Goal: Information Seeking & Learning: Learn about a topic

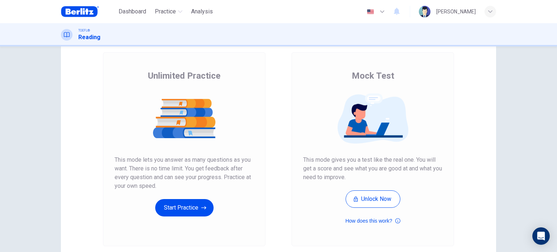
scroll to position [41, 0]
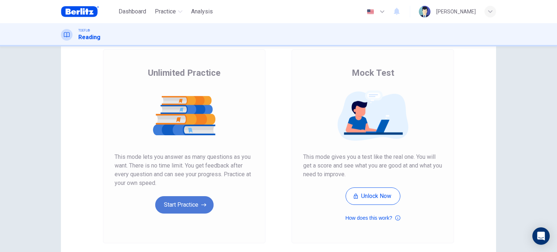
click at [182, 204] on button "Start Practice" at bounding box center [184, 204] width 58 height 17
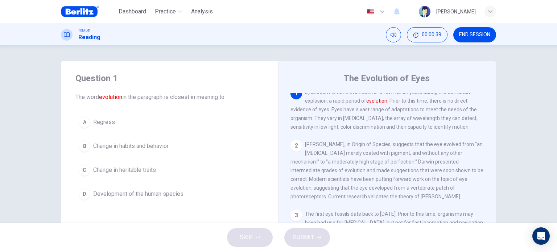
scroll to position [0, 0]
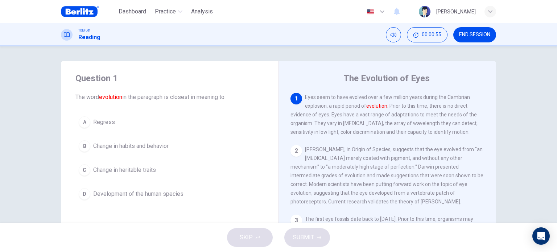
click at [147, 191] on span "Development of the human species" at bounding box center [138, 194] width 90 height 9
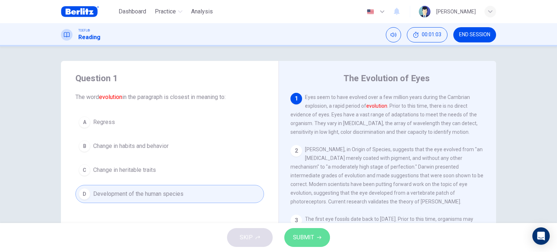
click at [307, 234] on span "SUBMIT" at bounding box center [303, 238] width 21 height 10
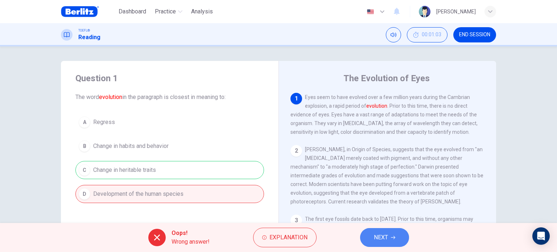
click at [369, 236] on button "NEXT" at bounding box center [384, 237] width 49 height 19
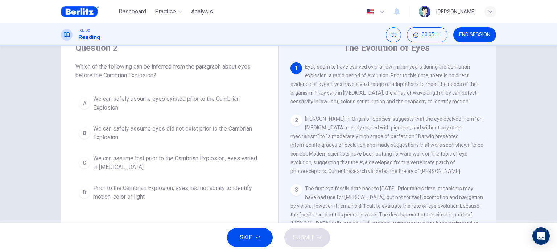
scroll to position [28, 0]
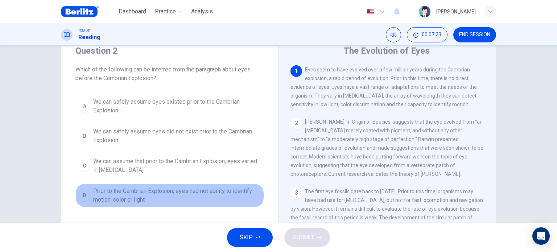
click at [165, 196] on span "Prior to the Cambrian Explosion, eyes had not ability to identify motion, color…" at bounding box center [177, 195] width 168 height 17
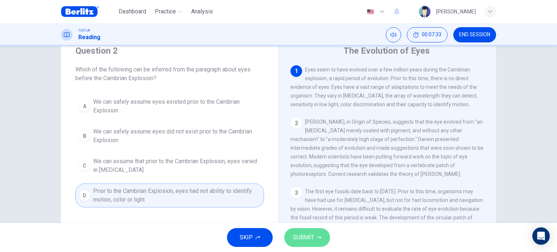
click at [308, 236] on span "SUBMIT" at bounding box center [303, 238] width 21 height 10
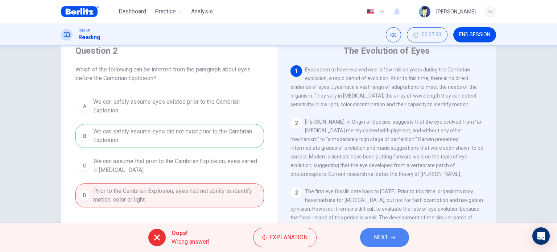
click at [379, 239] on span "NEXT" at bounding box center [381, 238] width 14 height 10
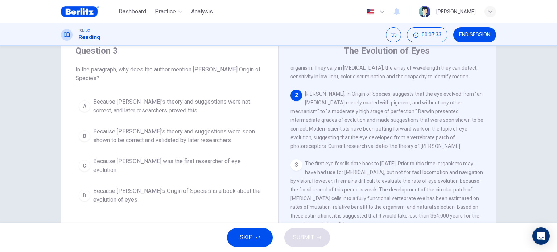
scroll to position [54, 0]
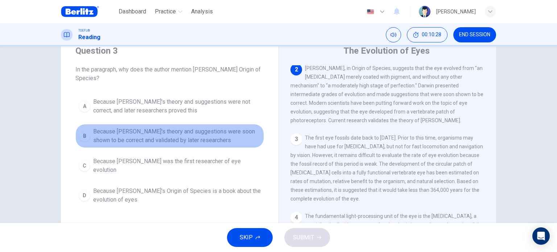
click at [227, 136] on span "Because [PERSON_NAME]'s theory and suggestions were soon shown to be correct an…" at bounding box center [177, 135] width 168 height 17
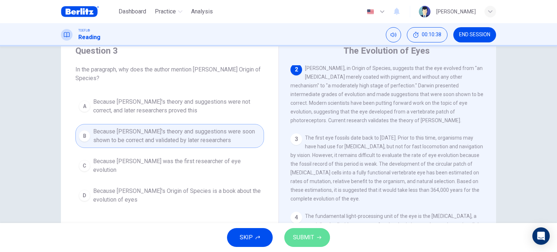
click at [304, 243] on button "SUBMIT" at bounding box center [307, 237] width 46 height 19
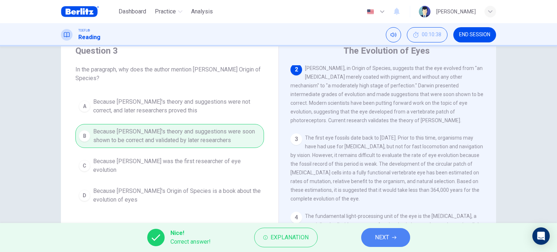
click at [384, 239] on span "NEXT" at bounding box center [382, 238] width 14 height 10
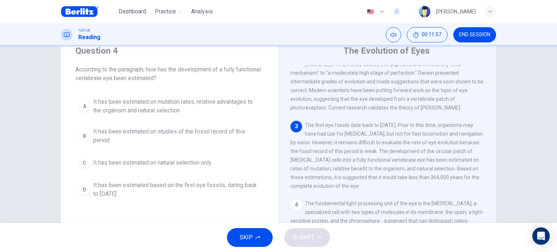
scroll to position [67, 0]
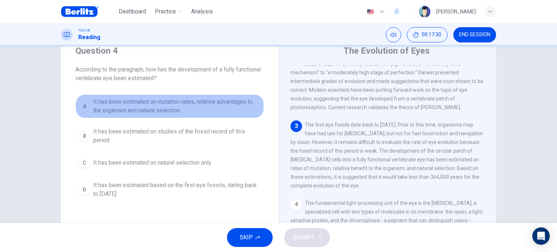
click at [210, 104] on span "It has been estimated on mutation rates, relative advantages to the organism an…" at bounding box center [177, 106] width 168 height 17
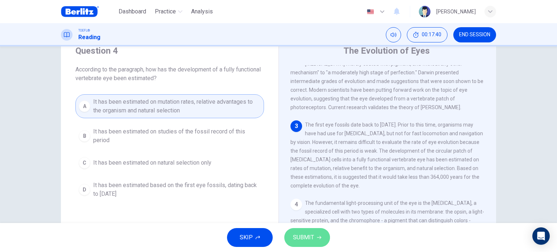
click at [313, 232] on button "SUBMIT" at bounding box center [307, 237] width 46 height 19
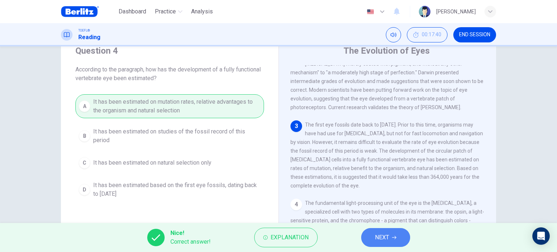
click at [379, 239] on span "NEXT" at bounding box center [382, 238] width 14 height 10
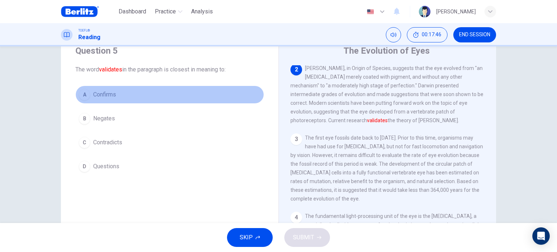
click at [117, 91] on button "A Confirms" at bounding box center [169, 95] width 189 height 18
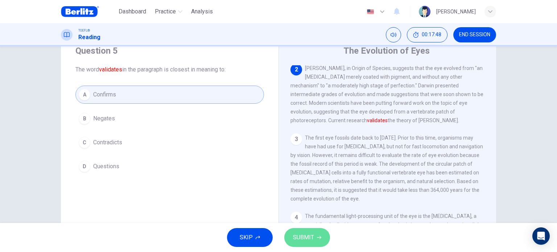
click at [299, 236] on span "SUBMIT" at bounding box center [303, 238] width 21 height 10
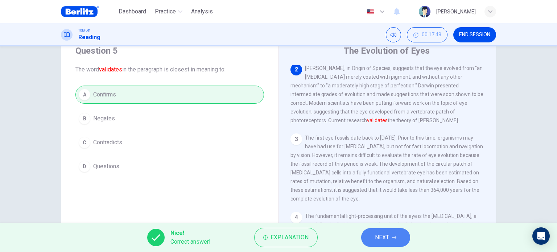
click at [377, 243] on button "NEXT" at bounding box center [385, 237] width 49 height 19
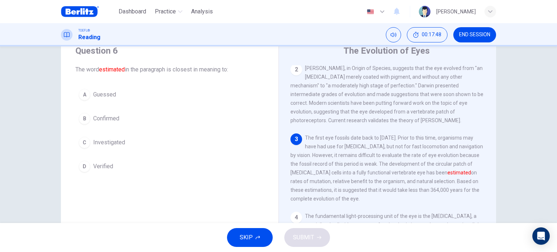
scroll to position [61, 0]
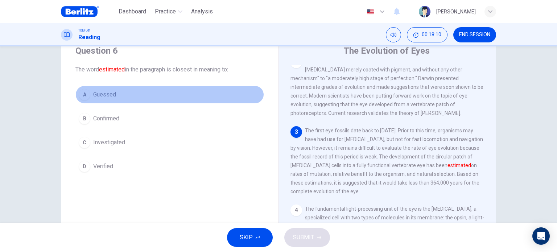
click at [119, 90] on button "A Guessed" at bounding box center [169, 95] width 189 height 18
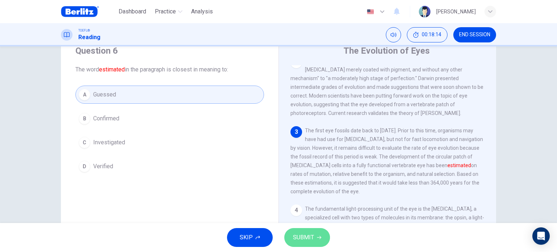
click at [306, 233] on span "SUBMIT" at bounding box center [303, 238] width 21 height 10
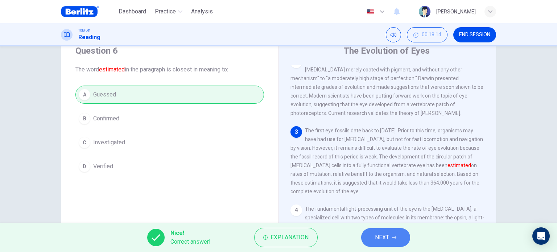
click at [394, 235] on button "NEXT" at bounding box center [385, 237] width 49 height 19
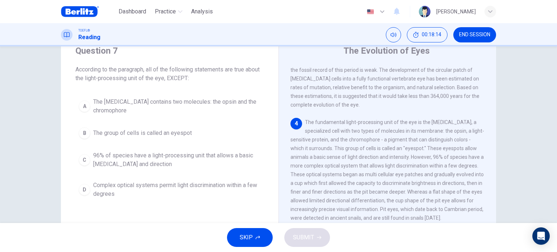
scroll to position [178, 0]
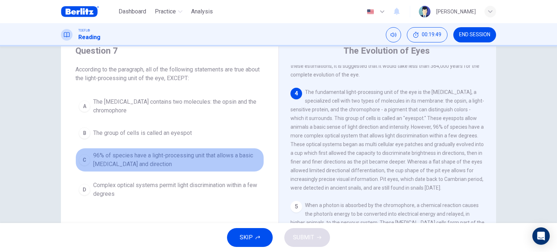
click at [190, 159] on span "96% of species have a light-processing unit that allows a basic [MEDICAL_DATA] …" at bounding box center [177, 159] width 168 height 17
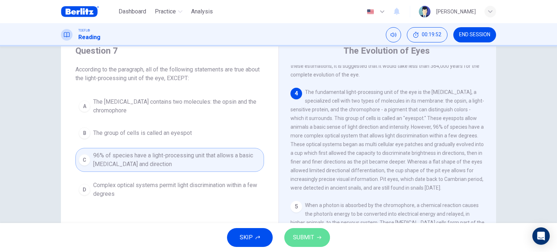
click at [307, 236] on span "SUBMIT" at bounding box center [303, 238] width 21 height 10
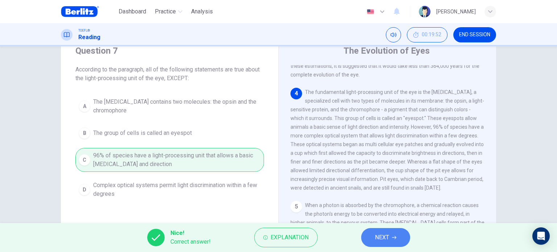
click at [373, 240] on button "NEXT" at bounding box center [385, 237] width 49 height 19
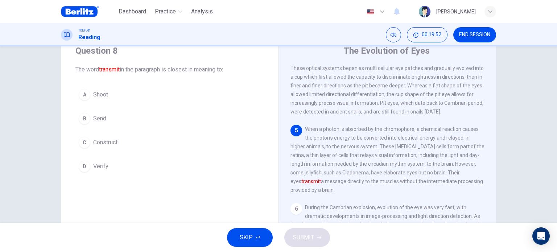
scroll to position [258, 0]
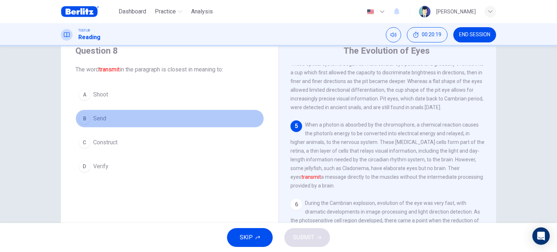
click at [107, 120] on button "B Send" at bounding box center [169, 119] width 189 height 18
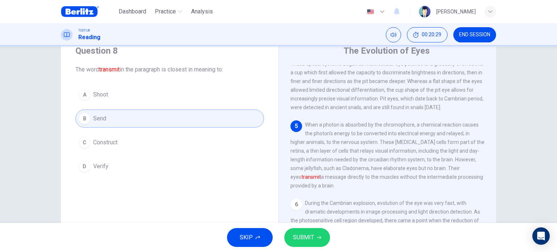
click at [294, 238] on span "SUBMIT" at bounding box center [303, 238] width 21 height 10
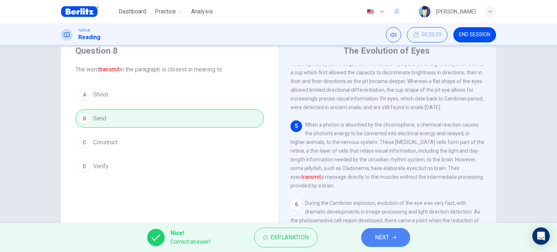
click at [381, 233] on span "NEXT" at bounding box center [382, 238] width 14 height 10
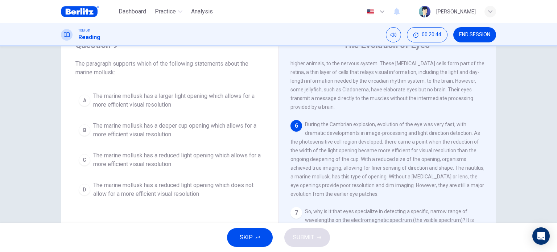
scroll to position [30, 0]
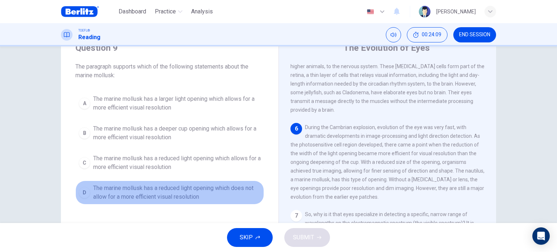
click at [182, 197] on span "The marine mollusk has a reduced light opening which does not allow for a more …" at bounding box center [177, 192] width 168 height 17
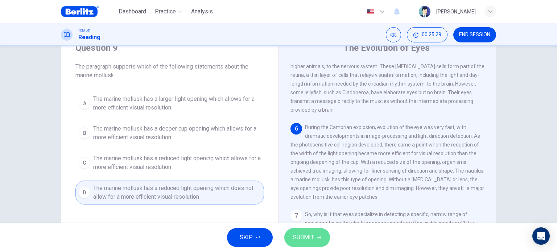
click at [302, 238] on span "SUBMIT" at bounding box center [303, 238] width 21 height 10
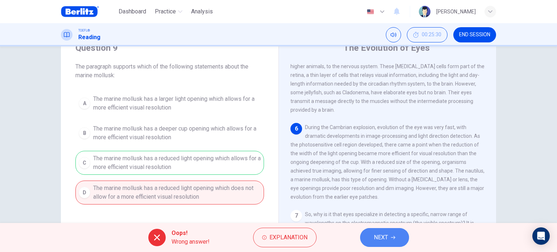
click at [375, 234] on span "NEXT" at bounding box center [381, 238] width 14 height 10
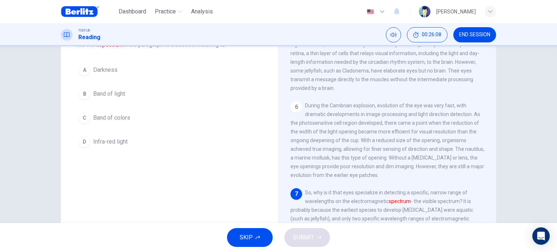
scroll to position [347, 0]
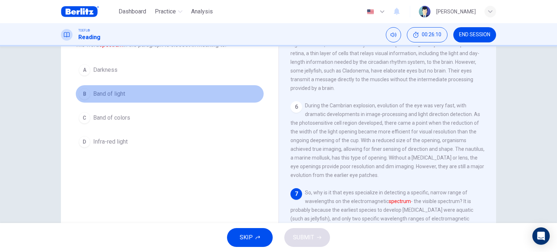
click at [113, 92] on span "Band of light" at bounding box center [109, 94] width 32 height 9
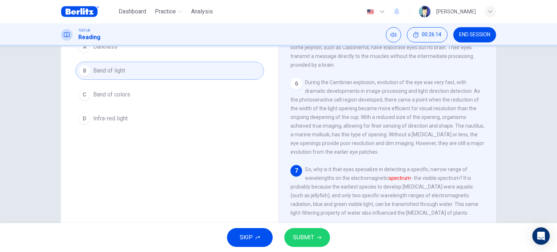
scroll to position [75, 0]
click at [314, 236] on button "SUBMIT" at bounding box center [307, 237] width 46 height 19
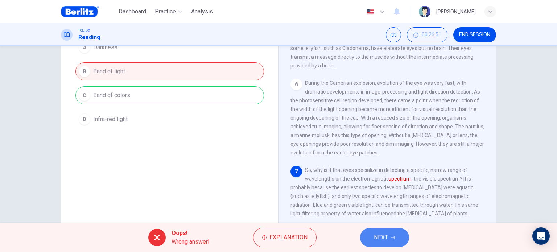
click at [389, 234] on button "NEXT" at bounding box center [384, 237] width 49 height 19
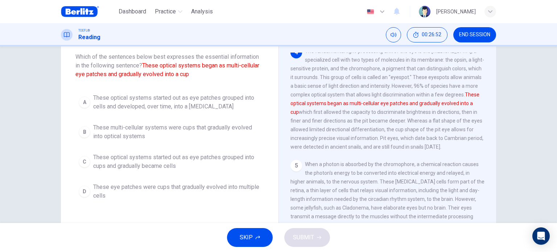
scroll to position [40, 0]
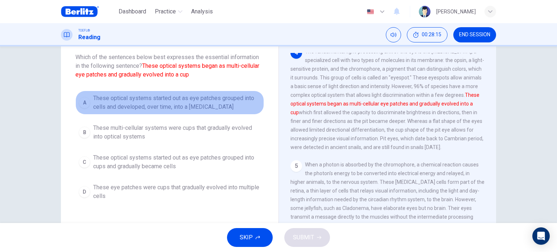
click at [182, 103] on span "These optical systems started out as eye patches grouped into cells and develop…" at bounding box center [177, 102] width 168 height 17
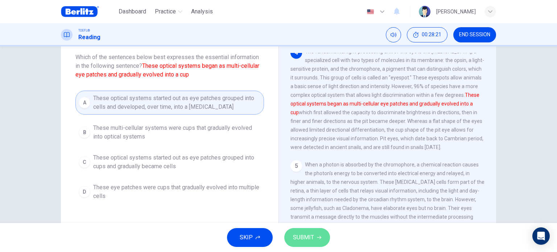
click at [298, 245] on button "SUBMIT" at bounding box center [307, 237] width 46 height 19
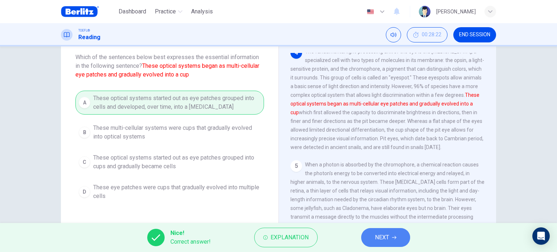
click at [373, 239] on button "NEXT" at bounding box center [385, 237] width 49 height 19
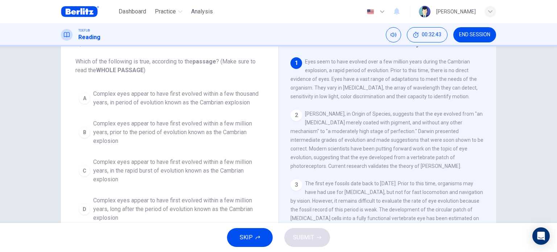
scroll to position [35, 0]
click at [202, 173] on span "Complex eyes appear to have first evolved within a few million years, in the ra…" at bounding box center [177, 172] width 168 height 26
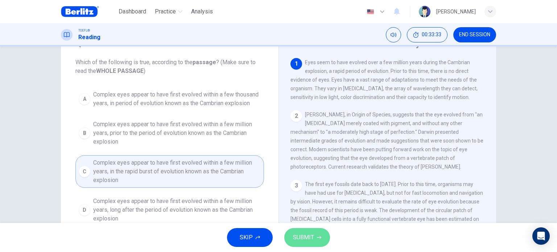
click at [318, 240] on button "SUBMIT" at bounding box center [307, 237] width 46 height 19
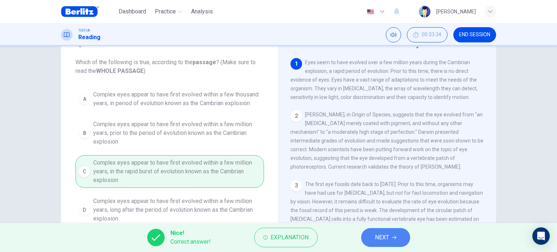
click at [382, 234] on span "NEXT" at bounding box center [382, 238] width 14 height 10
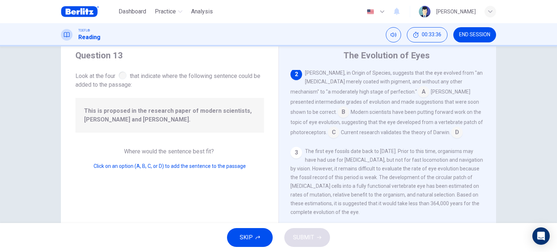
scroll to position [22, 0]
click at [340, 128] on input at bounding box center [334, 134] width 12 height 12
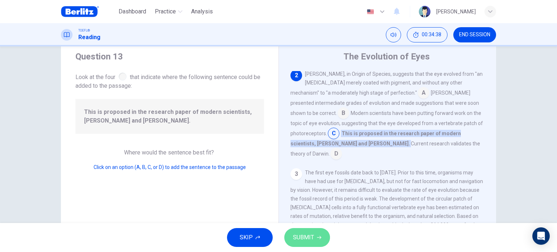
click at [308, 241] on span "SUBMIT" at bounding box center [303, 238] width 21 height 10
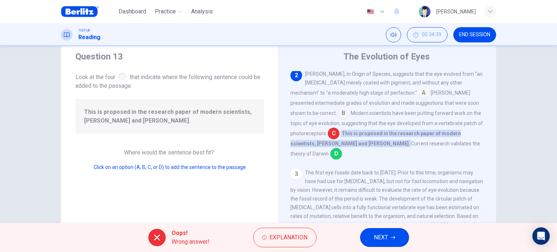
click at [388, 241] on span "NEXT" at bounding box center [381, 238] width 14 height 10
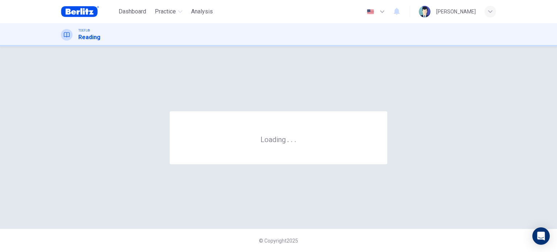
scroll to position [0, 0]
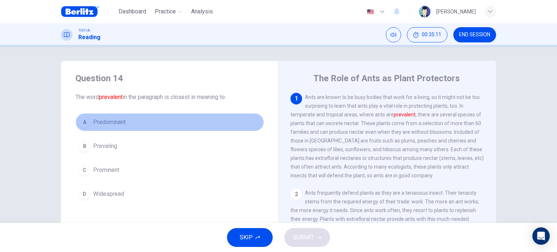
click at [131, 122] on button "A Predominant" at bounding box center [169, 122] width 189 height 18
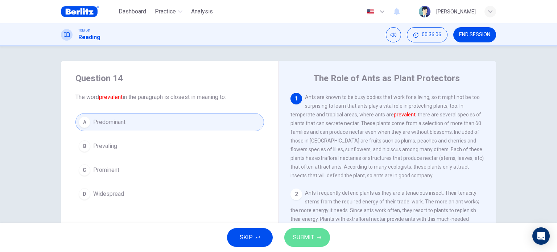
click at [307, 238] on span "SUBMIT" at bounding box center [303, 238] width 21 height 10
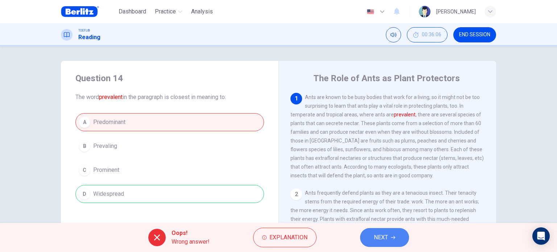
click at [377, 233] on span "NEXT" at bounding box center [381, 238] width 14 height 10
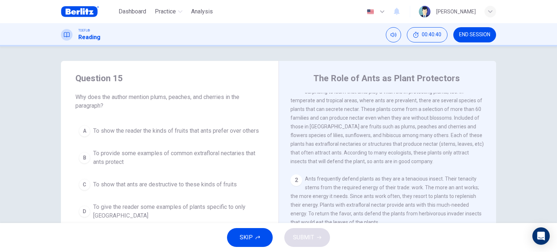
scroll to position [15, 0]
click at [403, 145] on span "Ants are known to be busy bodies that work for a living, so it might not be too…" at bounding box center [387, 122] width 193 height 84
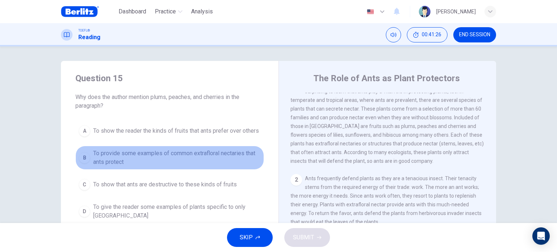
click at [227, 155] on span "To provide some examples of common extrafloral nectaries that ants protect" at bounding box center [177, 157] width 168 height 17
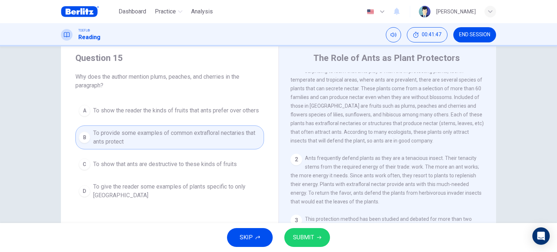
scroll to position [21, 0]
click at [319, 236] on icon "button" at bounding box center [319, 237] width 4 height 4
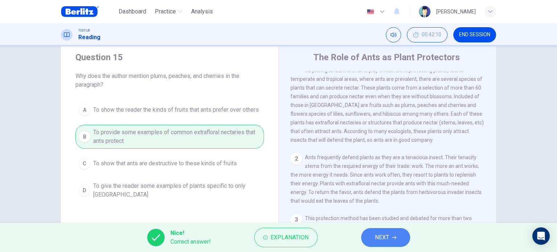
click at [379, 241] on span "NEXT" at bounding box center [382, 238] width 14 height 10
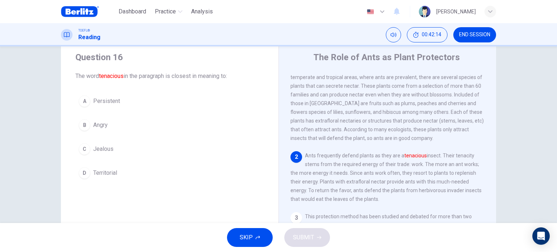
scroll to position [25, 0]
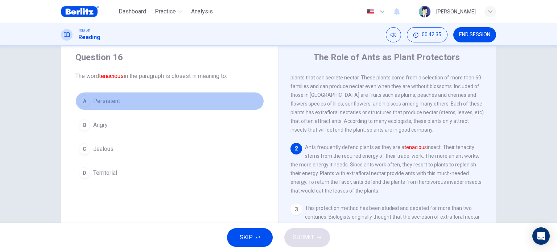
click at [110, 101] on span "Persistent" at bounding box center [106, 101] width 27 height 9
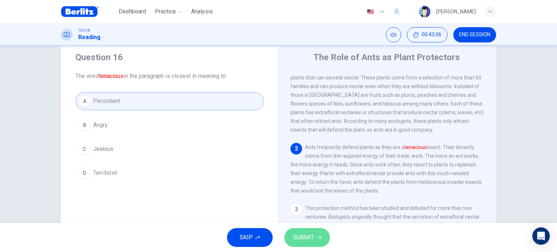
click at [318, 233] on button "SUBMIT" at bounding box center [307, 237] width 46 height 19
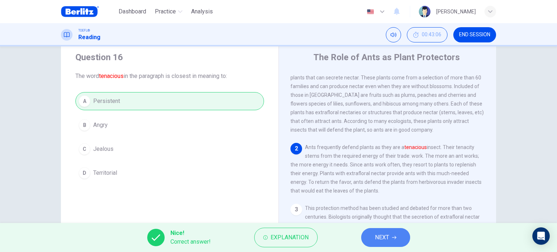
click at [400, 241] on button "NEXT" at bounding box center [385, 237] width 49 height 19
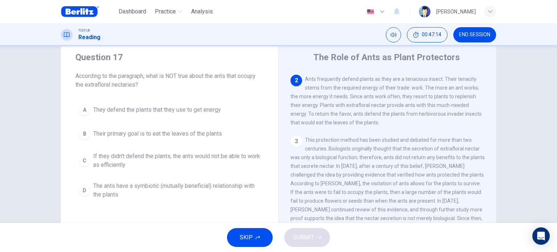
scroll to position [75, 0]
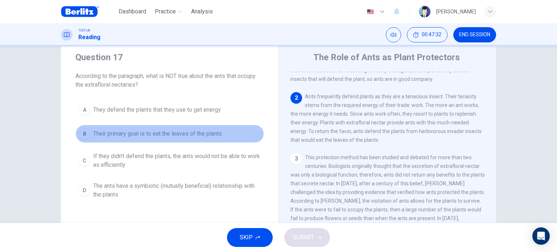
click at [211, 133] on span "Their primary goal is to eat the leaves of the plants" at bounding box center [157, 134] width 129 height 9
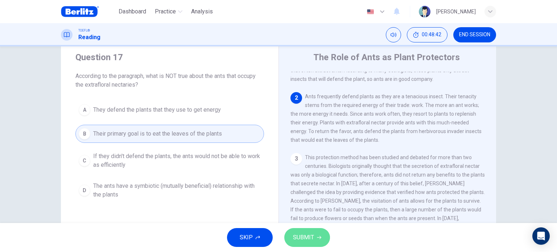
click at [296, 233] on span "SUBMIT" at bounding box center [303, 238] width 21 height 10
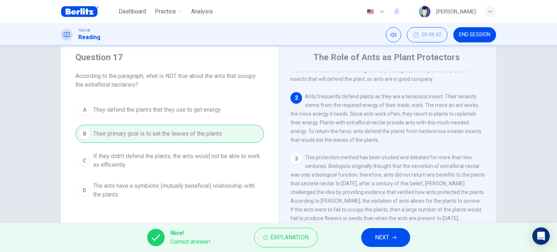
click at [373, 237] on button "NEXT" at bounding box center [385, 237] width 49 height 19
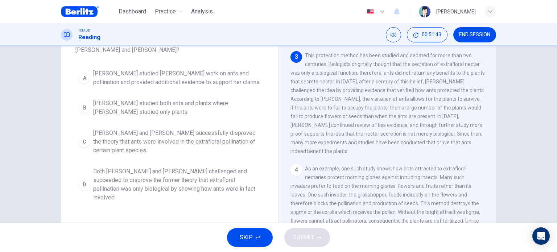
scroll to position [61, 0]
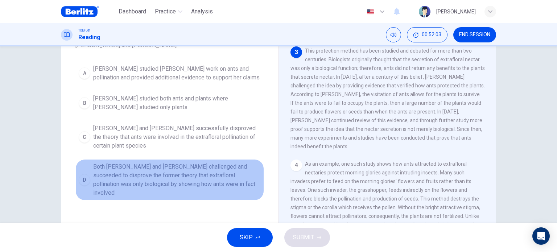
click at [190, 174] on span "Both [PERSON_NAME] and [PERSON_NAME] challenged and succeeded to disprove the f…" at bounding box center [177, 180] width 168 height 35
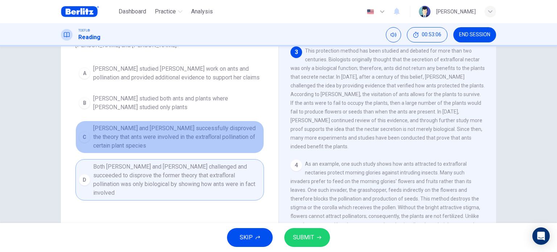
click at [163, 143] on span "[PERSON_NAME] and [PERSON_NAME] successfully disproved the theory that ants wer…" at bounding box center [177, 137] width 168 height 26
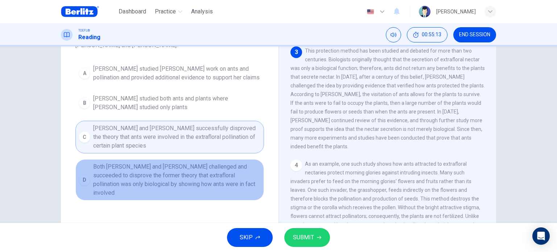
click at [238, 182] on span "Both [PERSON_NAME] and [PERSON_NAME] challenged and succeeded to disprove the f…" at bounding box center [177, 180] width 168 height 35
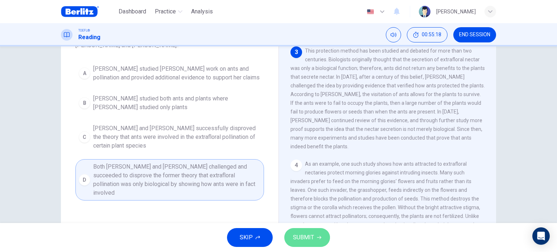
click at [305, 239] on span "SUBMIT" at bounding box center [303, 238] width 21 height 10
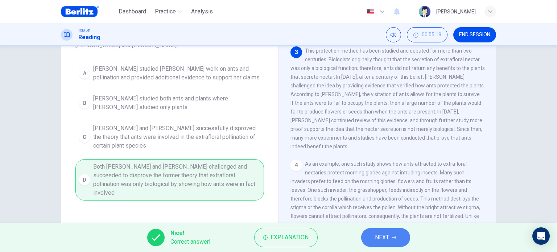
click at [378, 230] on button "NEXT" at bounding box center [385, 237] width 49 height 19
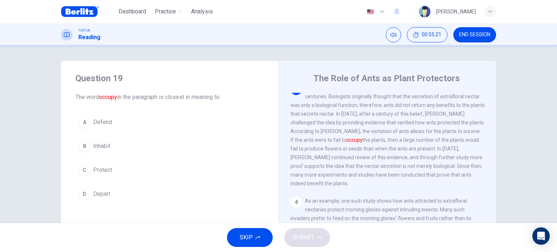
scroll to position [167, 0]
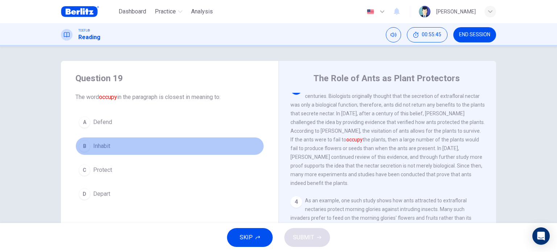
click at [109, 141] on button "B Inhabit" at bounding box center [169, 146] width 189 height 18
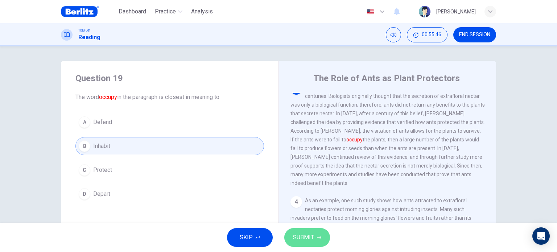
click at [302, 235] on span "SUBMIT" at bounding box center [303, 238] width 21 height 10
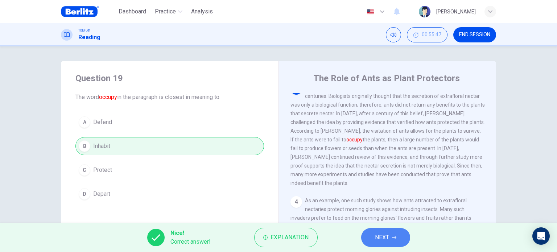
click at [373, 240] on button "NEXT" at bounding box center [385, 237] width 49 height 19
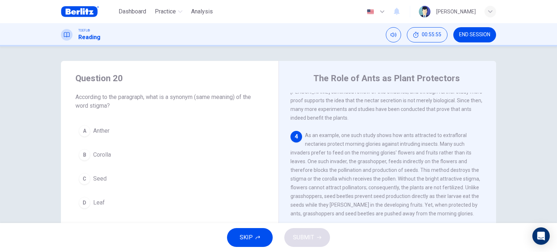
scroll to position [258, 0]
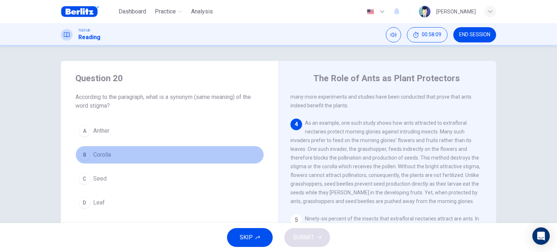
click at [109, 159] on span "Corolla" at bounding box center [102, 155] width 18 height 9
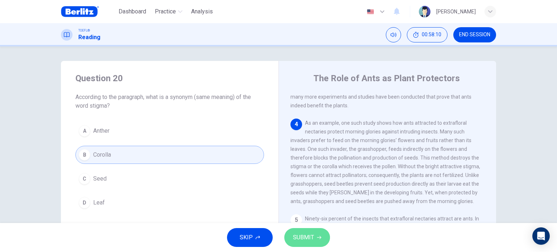
click at [299, 238] on span "SUBMIT" at bounding box center [303, 238] width 21 height 10
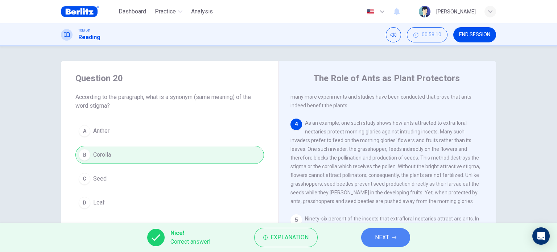
click at [399, 236] on button "NEXT" at bounding box center [385, 237] width 49 height 19
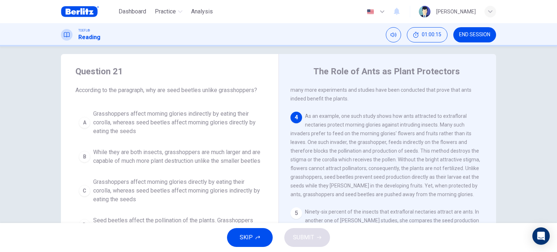
scroll to position [14, 0]
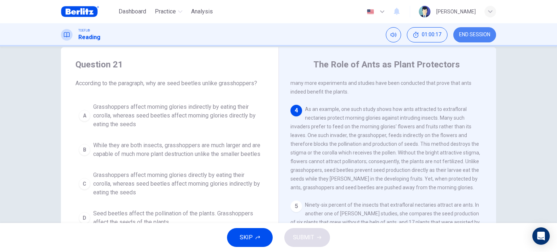
click at [485, 35] on span "END SESSION" at bounding box center [474, 35] width 31 height 6
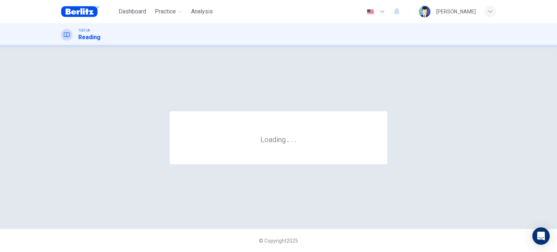
scroll to position [0, 0]
